Goal: Information Seeking & Learning: Understand process/instructions

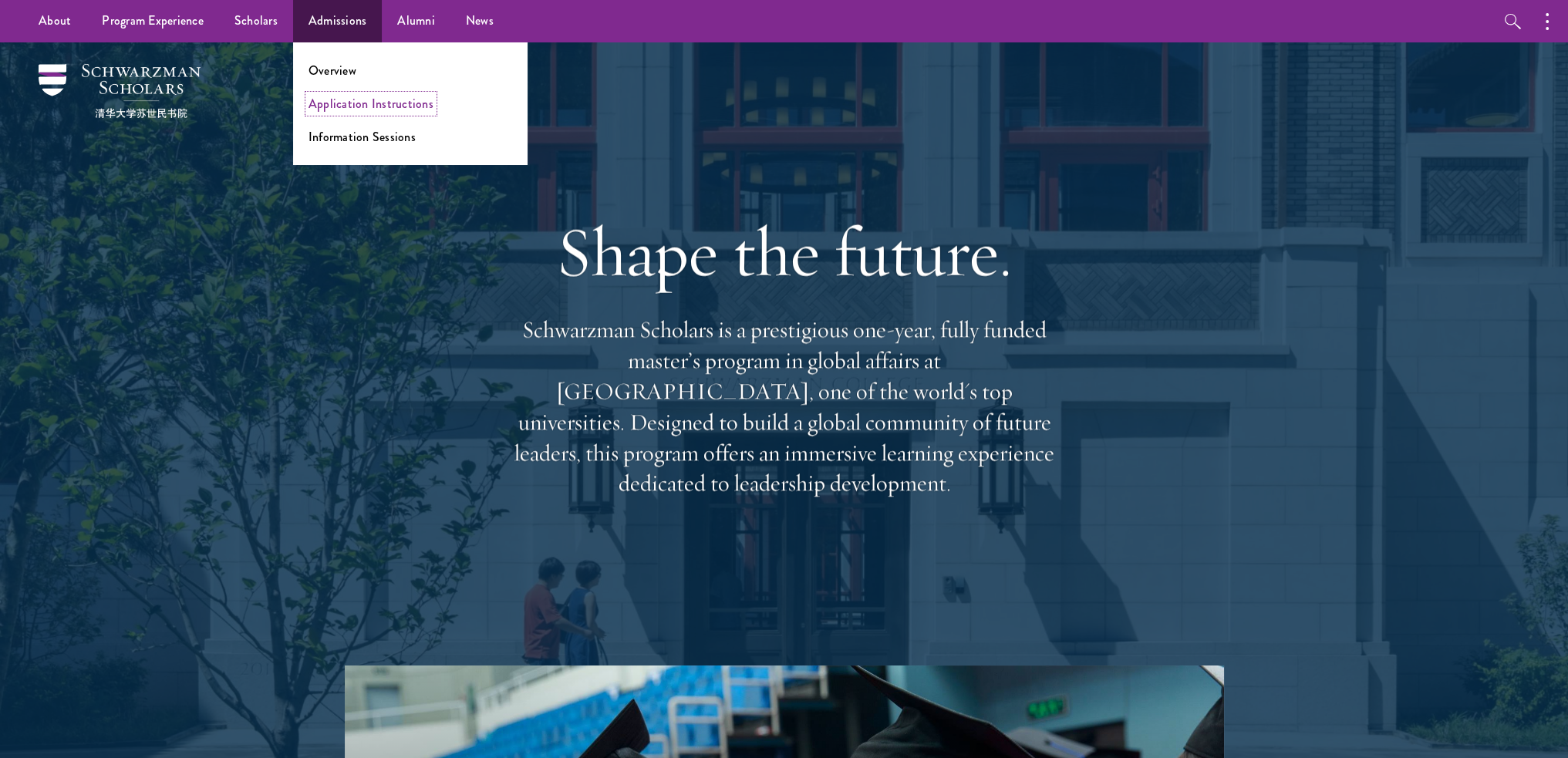
click at [345, 102] on link "Application Instructions" at bounding box center [371, 104] width 125 height 18
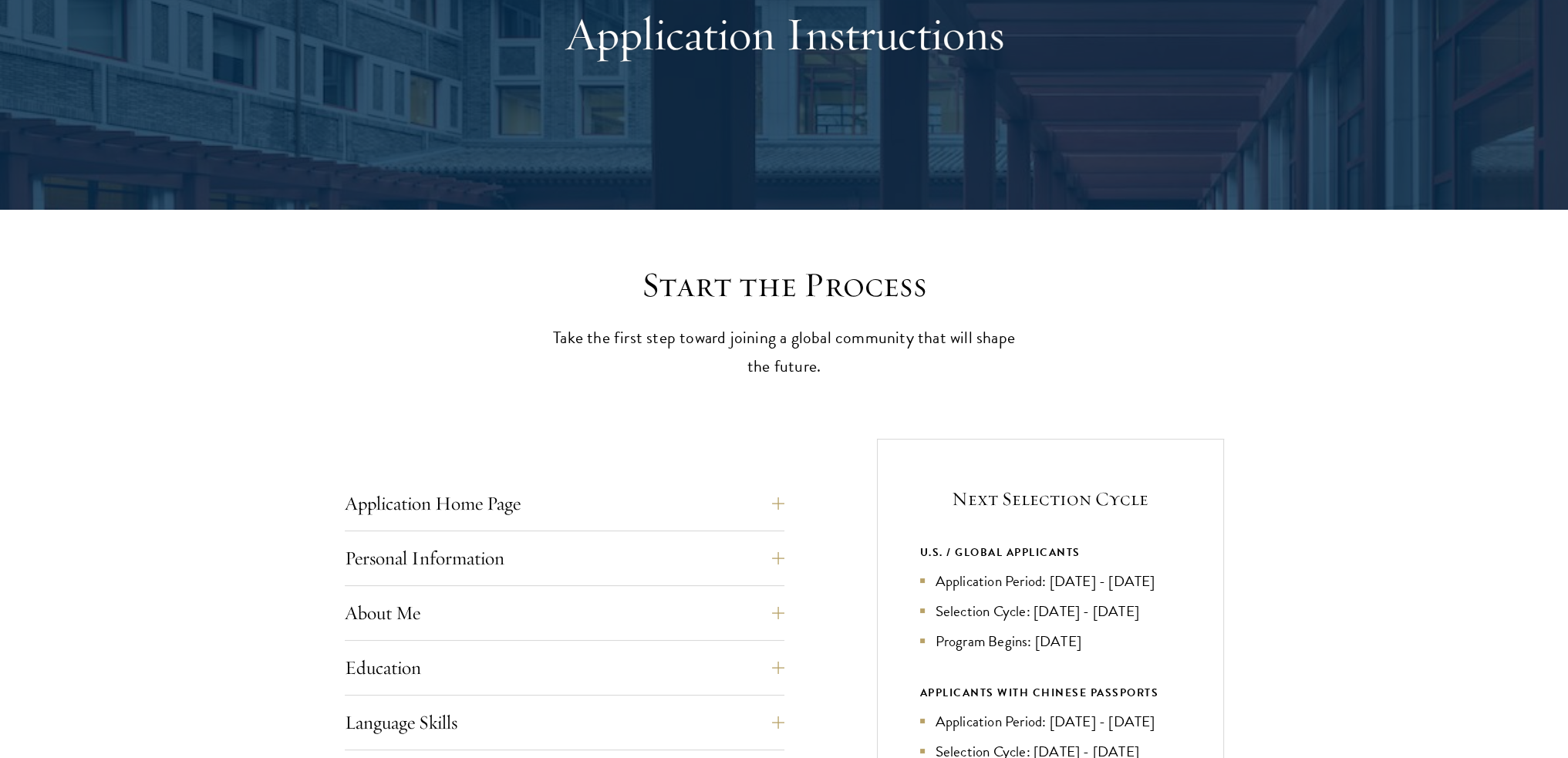
scroll to position [309, 0]
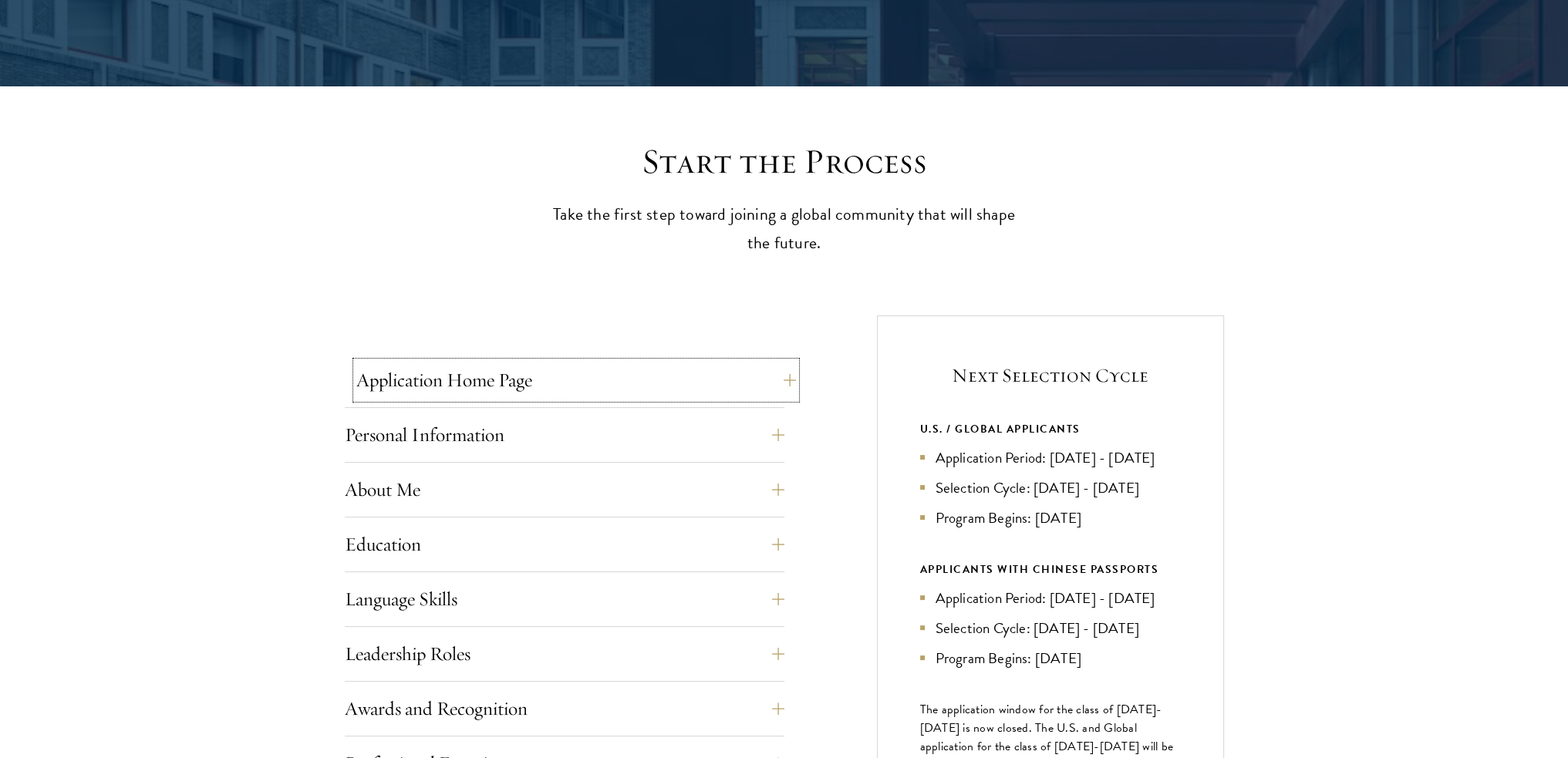
click at [675, 393] on button "Application Home Page" at bounding box center [576, 380] width 440 height 37
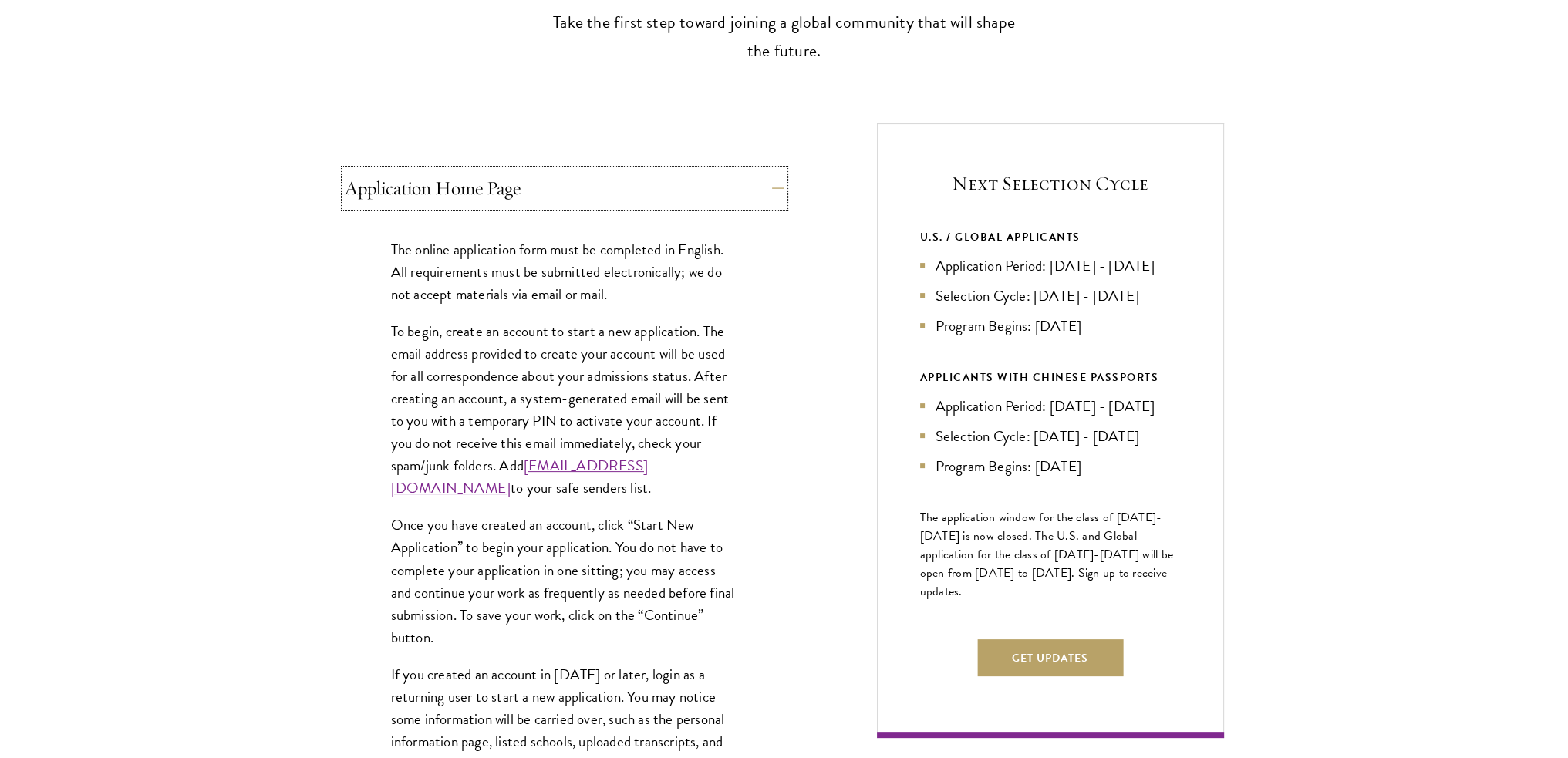
scroll to position [516, 0]
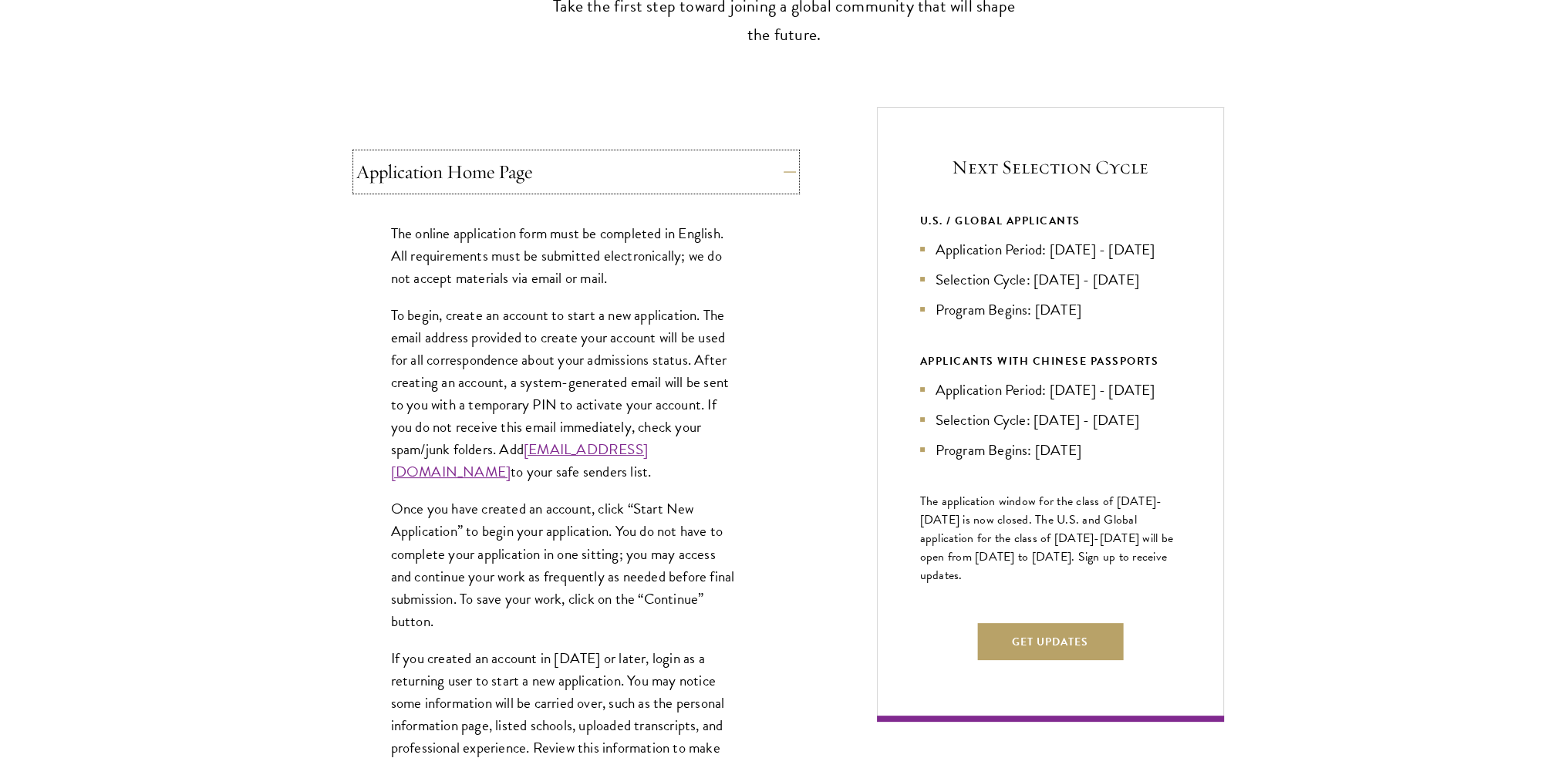
click at [535, 175] on button "Application Home Page" at bounding box center [576, 172] width 440 height 37
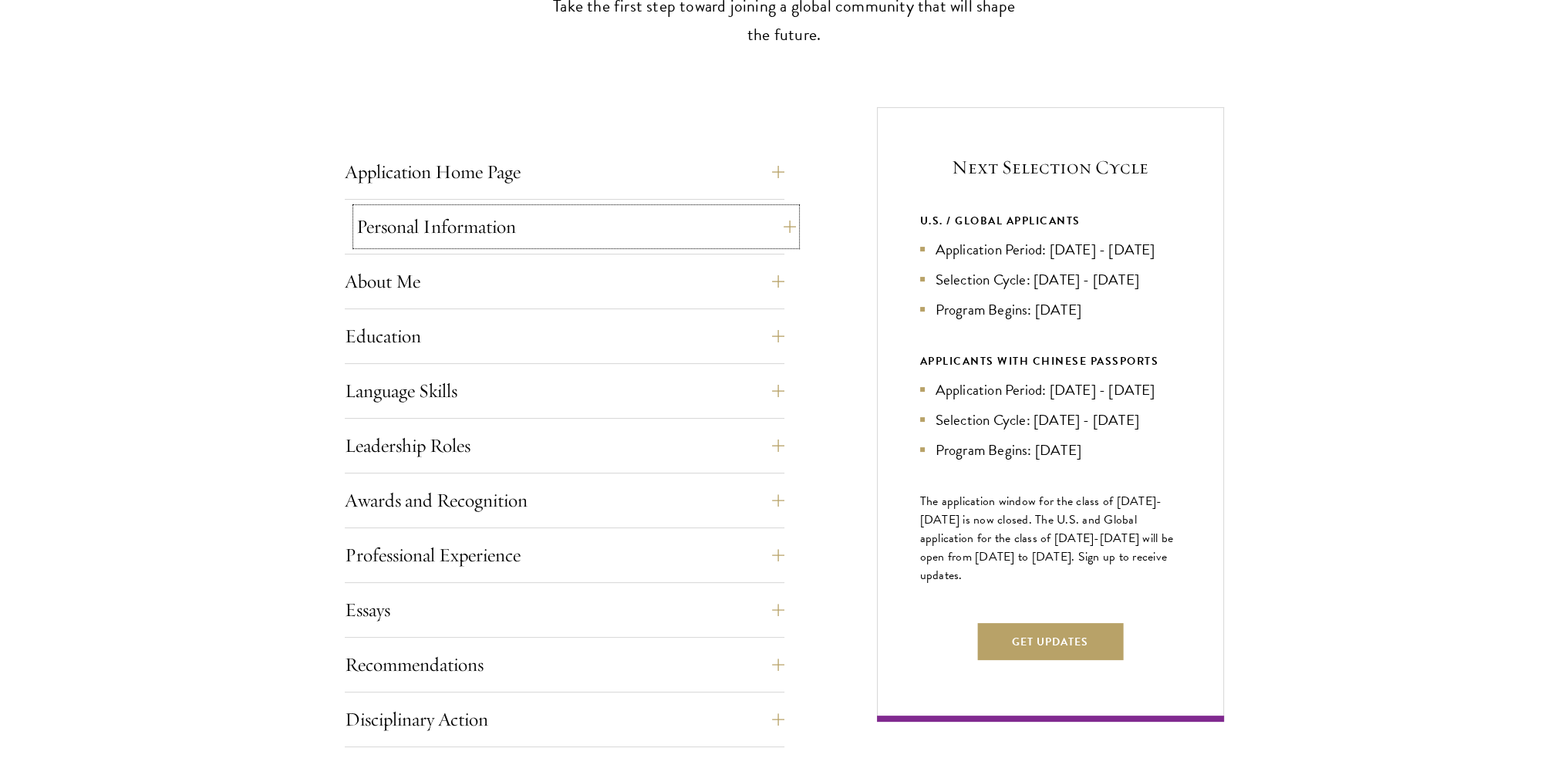
click at [537, 243] on button "Personal Information" at bounding box center [576, 227] width 440 height 37
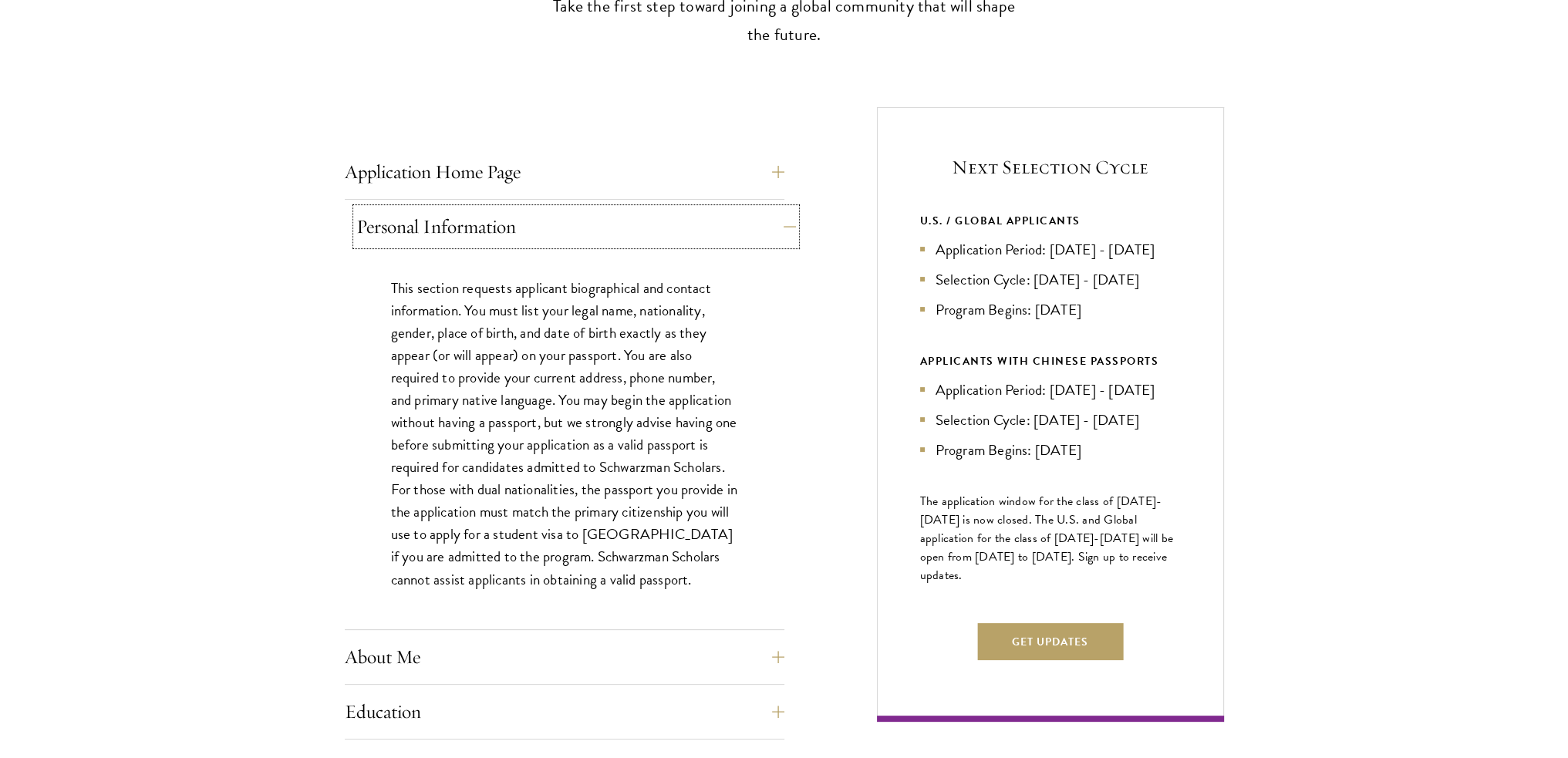
click at [537, 243] on button "Personal Information" at bounding box center [576, 227] width 440 height 37
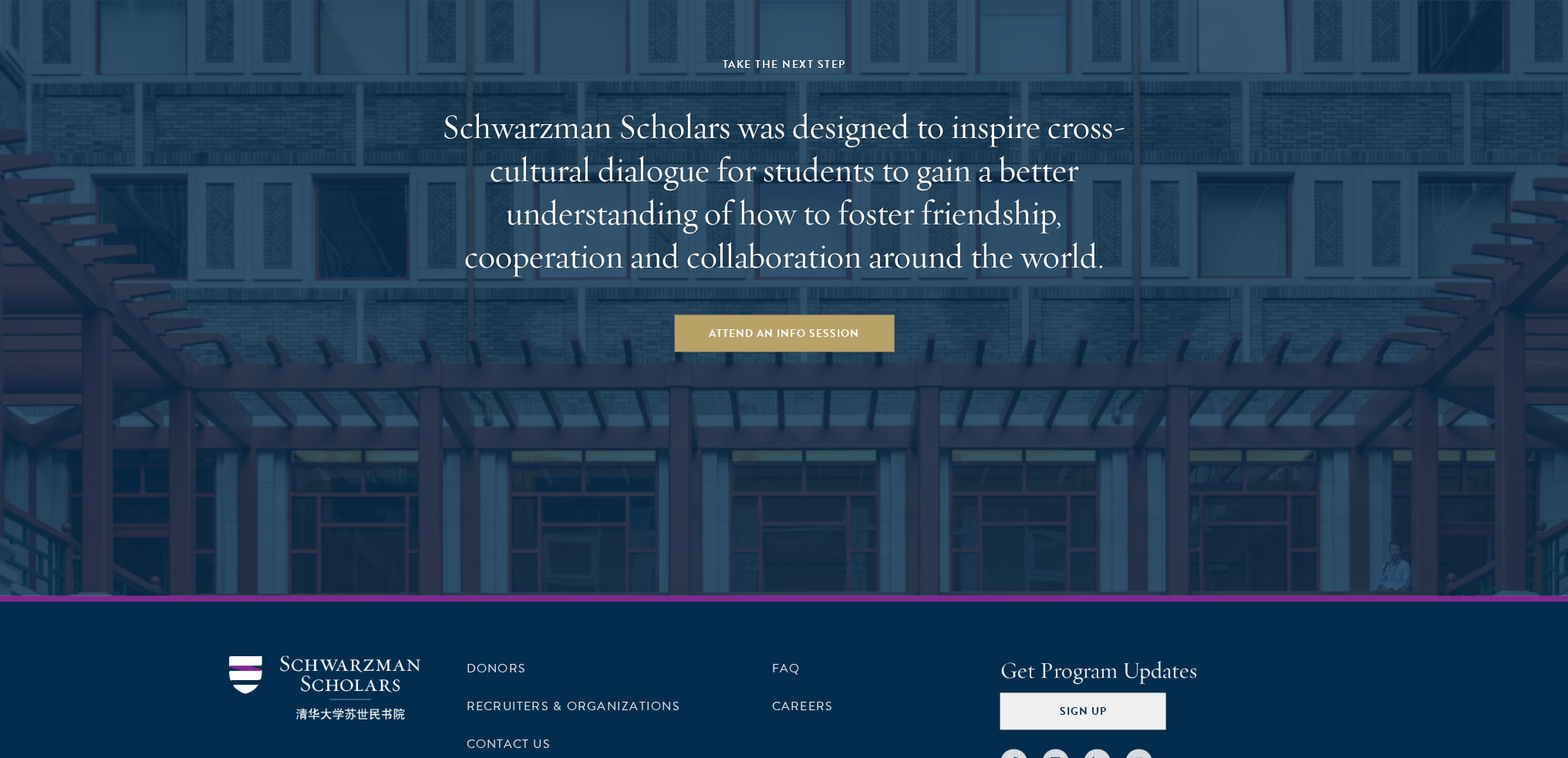
scroll to position [2528, 0]
